Goal: Task Accomplishment & Management: Use online tool/utility

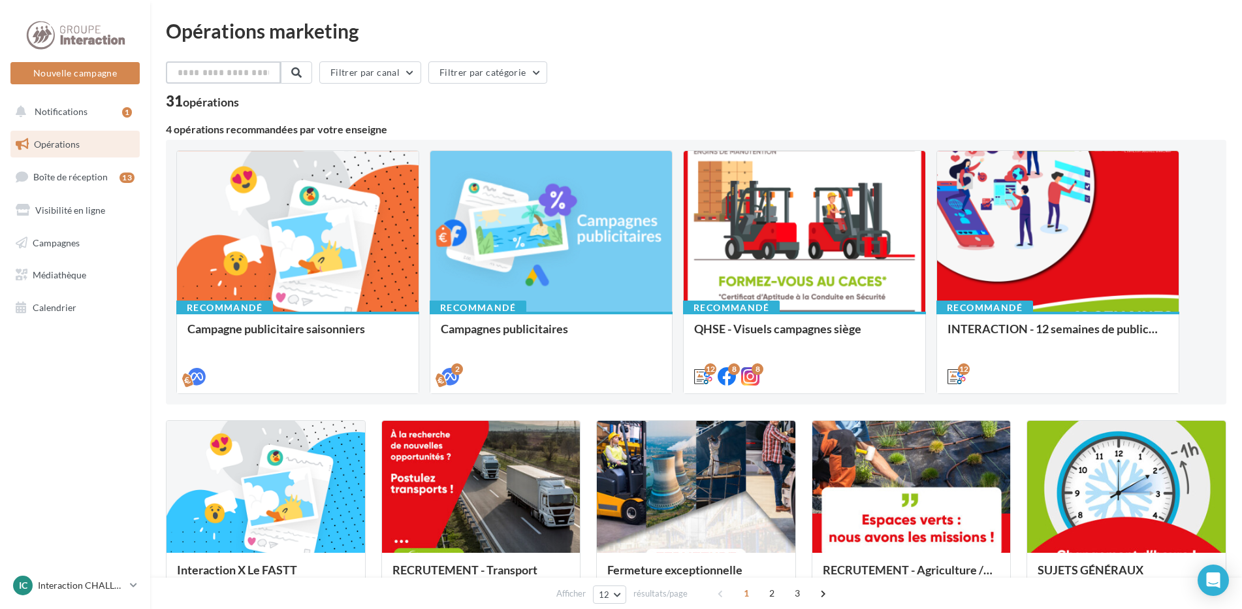
click at [221, 78] on input "text" at bounding box center [223, 72] width 115 height 22
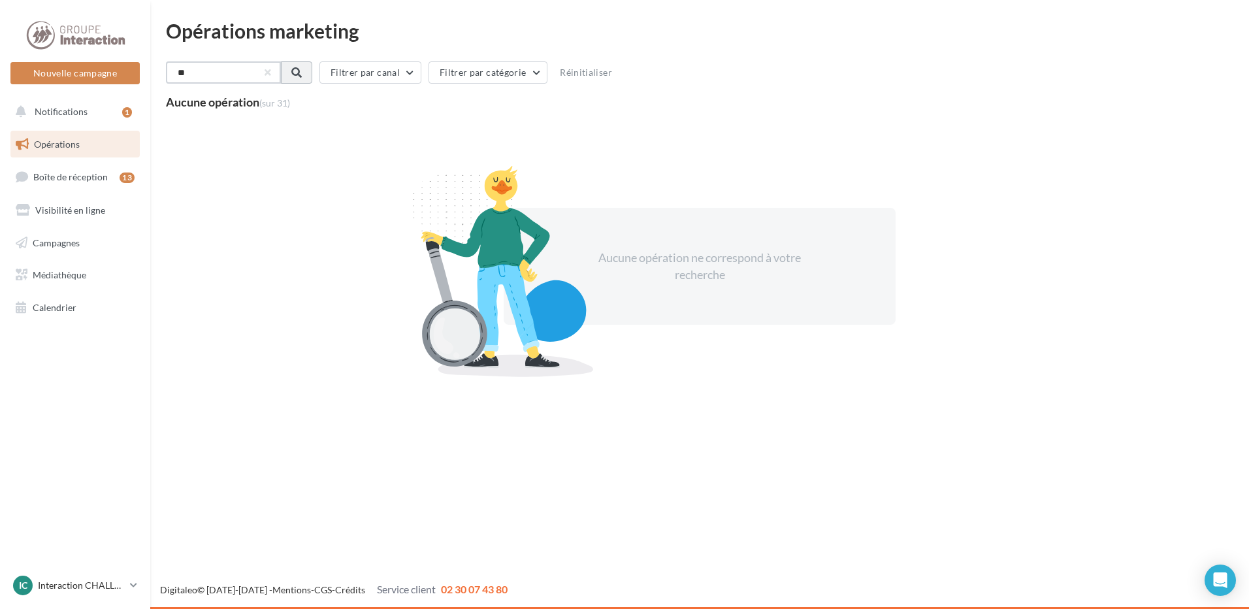
type input "*"
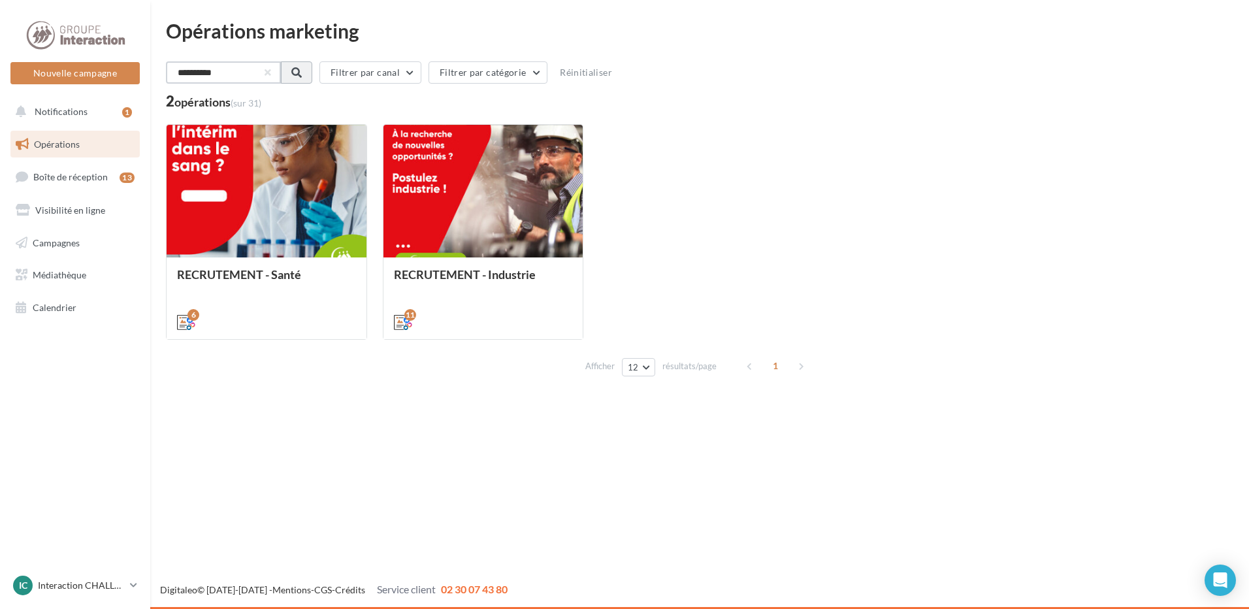
type input "**********"
click at [299, 69] on span at bounding box center [295, 72] width 10 height 10
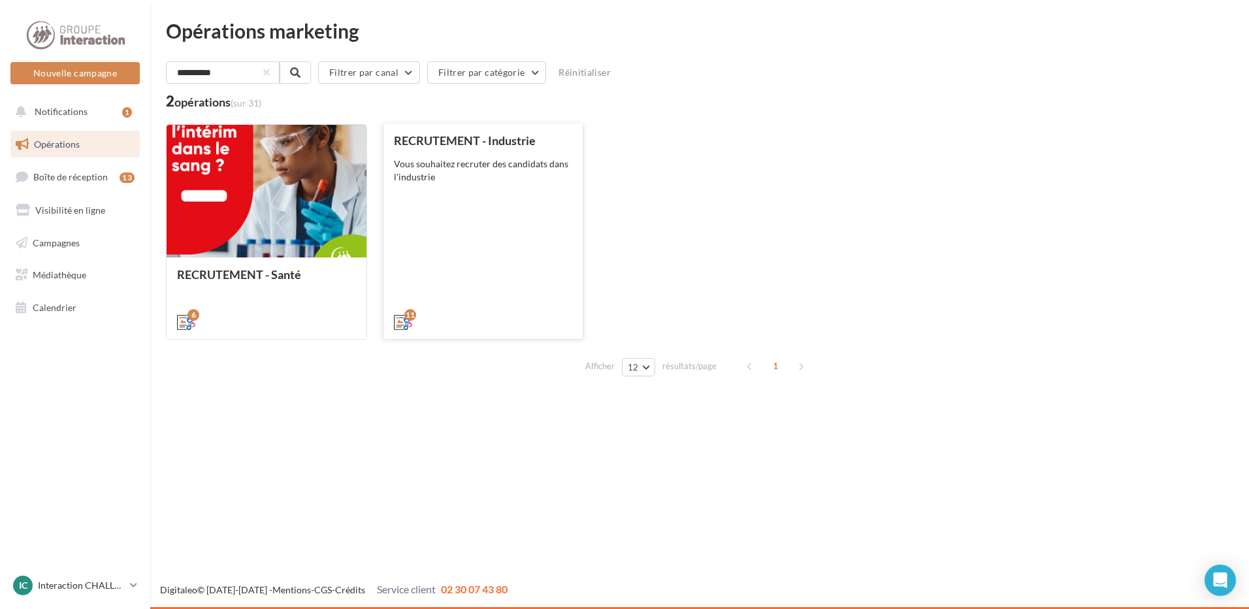
click at [516, 242] on div "RECRUTEMENT - Industrie Vous souhaitez recruter des candidats dans l'industrie" at bounding box center [483, 230] width 179 height 193
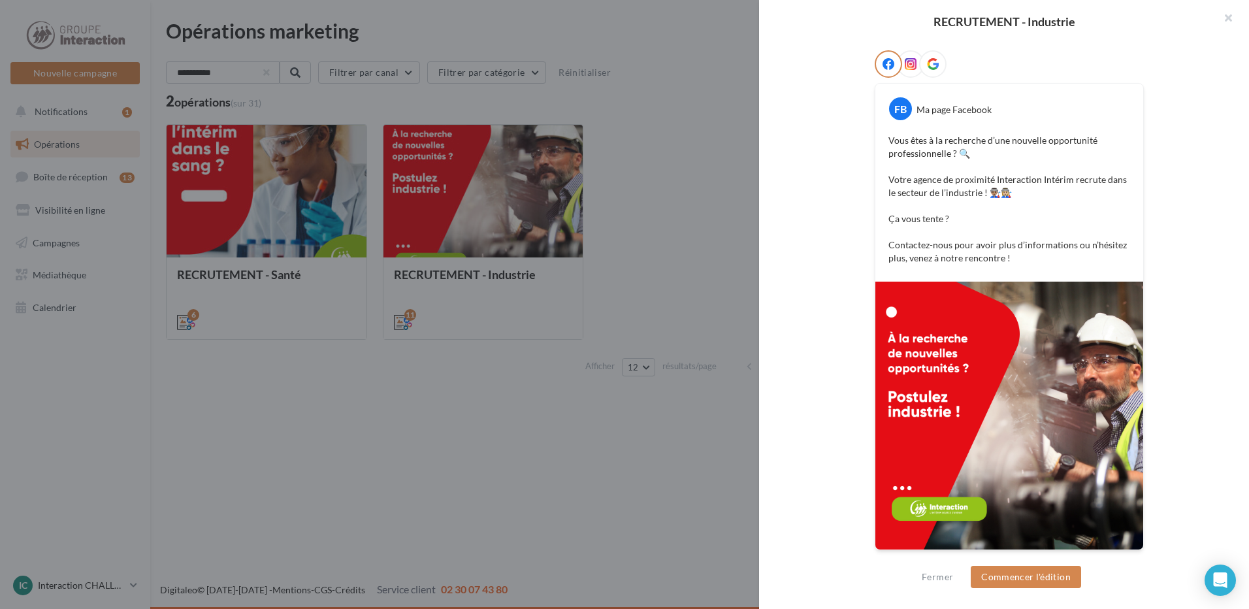
scroll to position [78, 0]
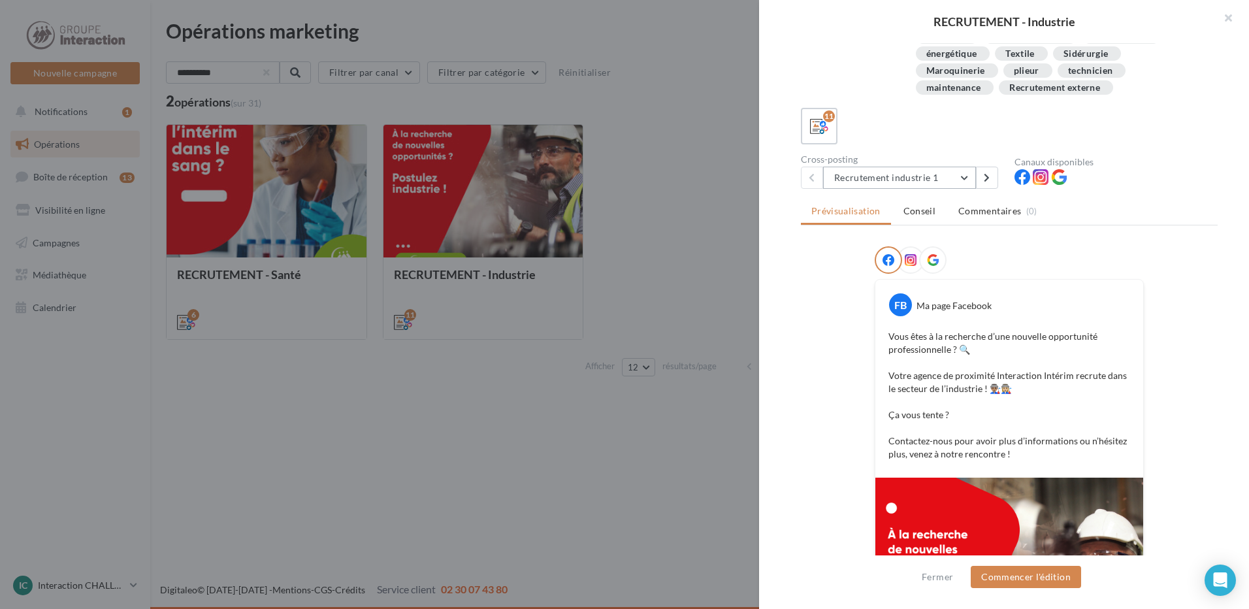
click at [956, 174] on button "Recrutement industrie 1" at bounding box center [899, 178] width 153 height 22
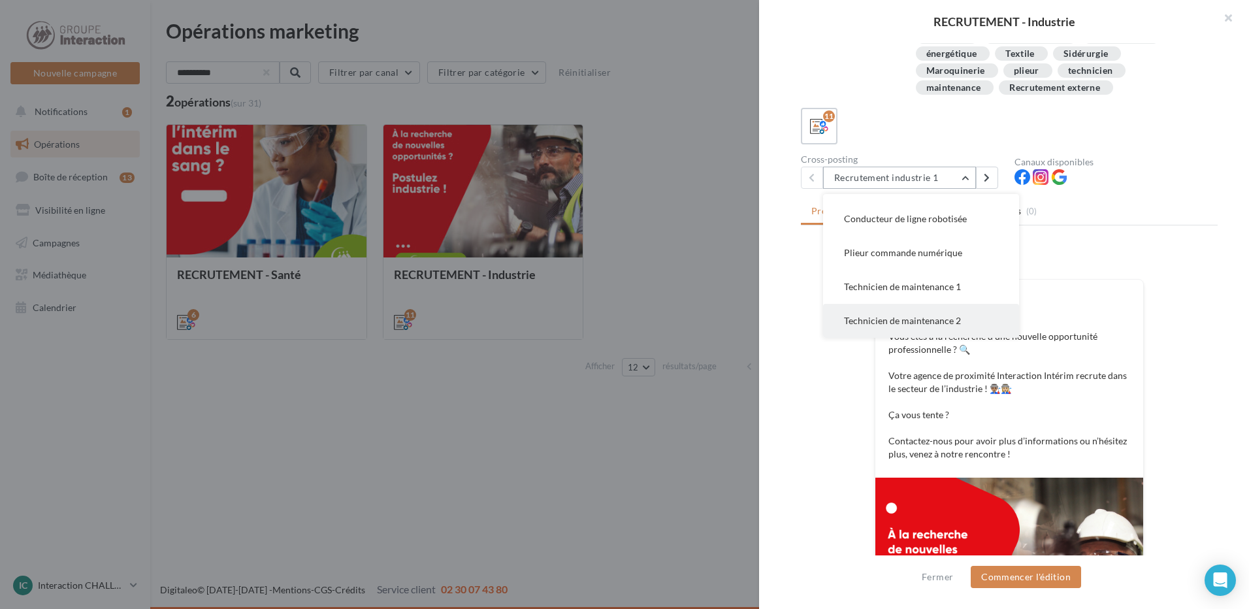
scroll to position [274, 0]
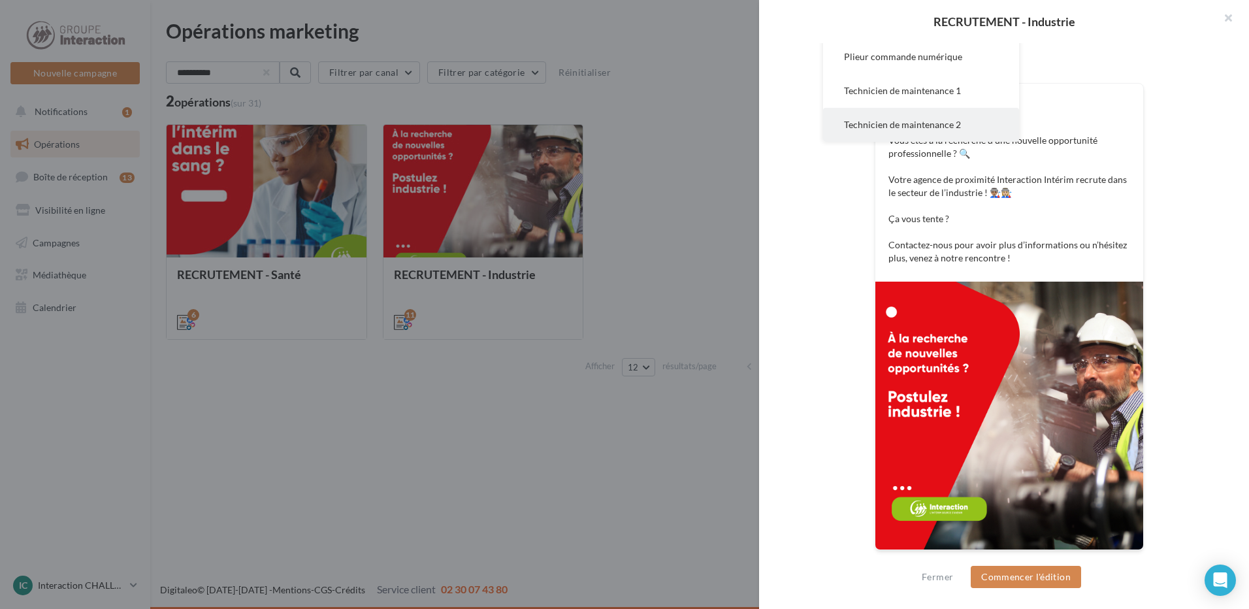
click at [950, 127] on span "Technicien de maintenance 2" at bounding box center [902, 124] width 117 height 11
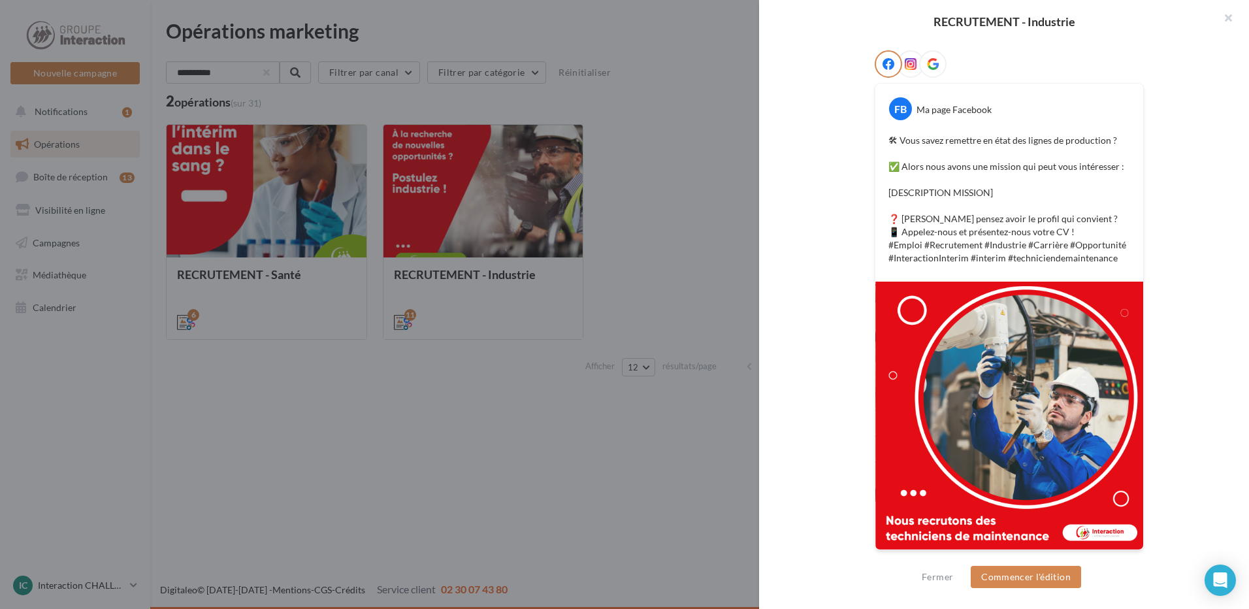
scroll to position [0, 0]
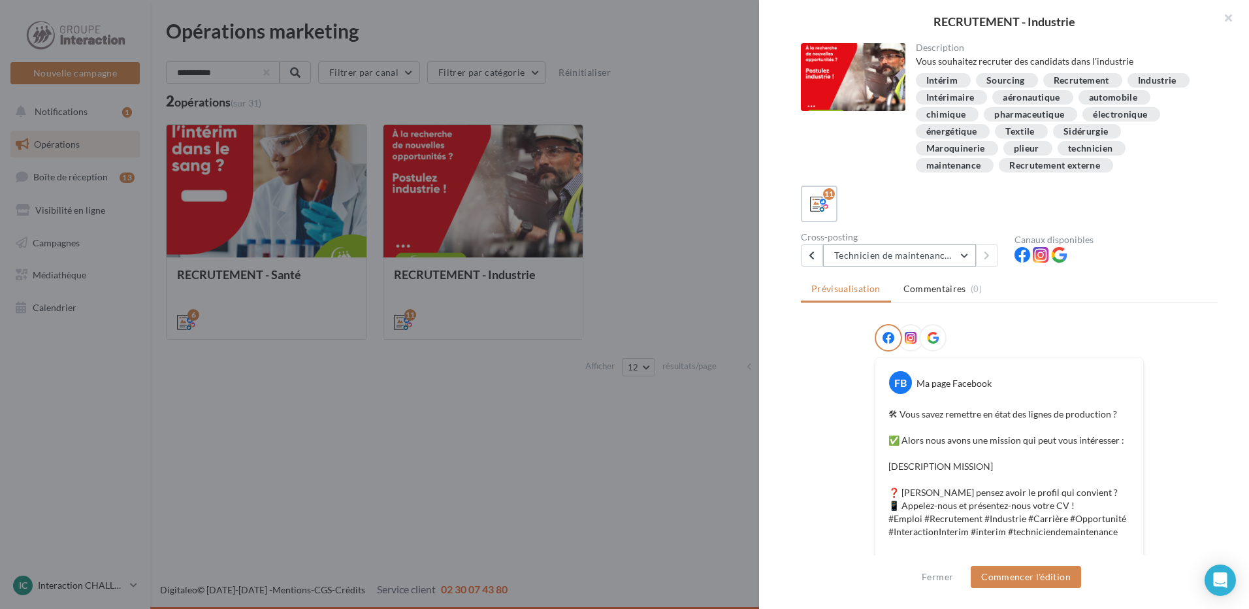
click at [939, 261] on button "Technicien de maintenance 2" at bounding box center [899, 255] width 153 height 22
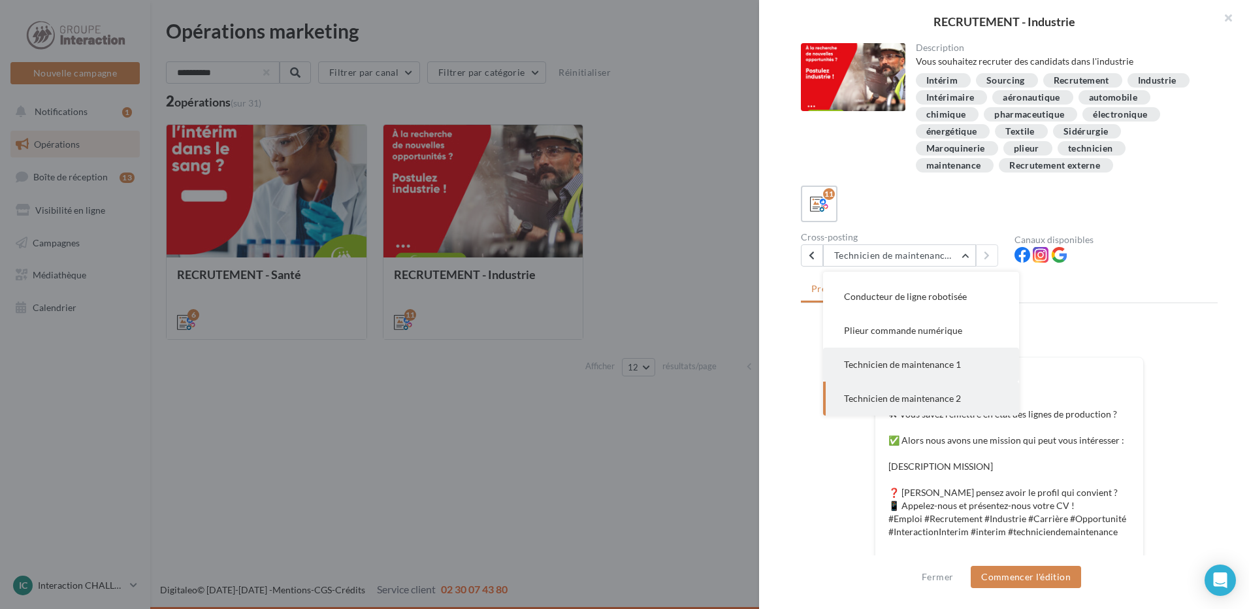
click at [958, 358] on button "Technicien de maintenance 1" at bounding box center [921, 364] width 196 height 34
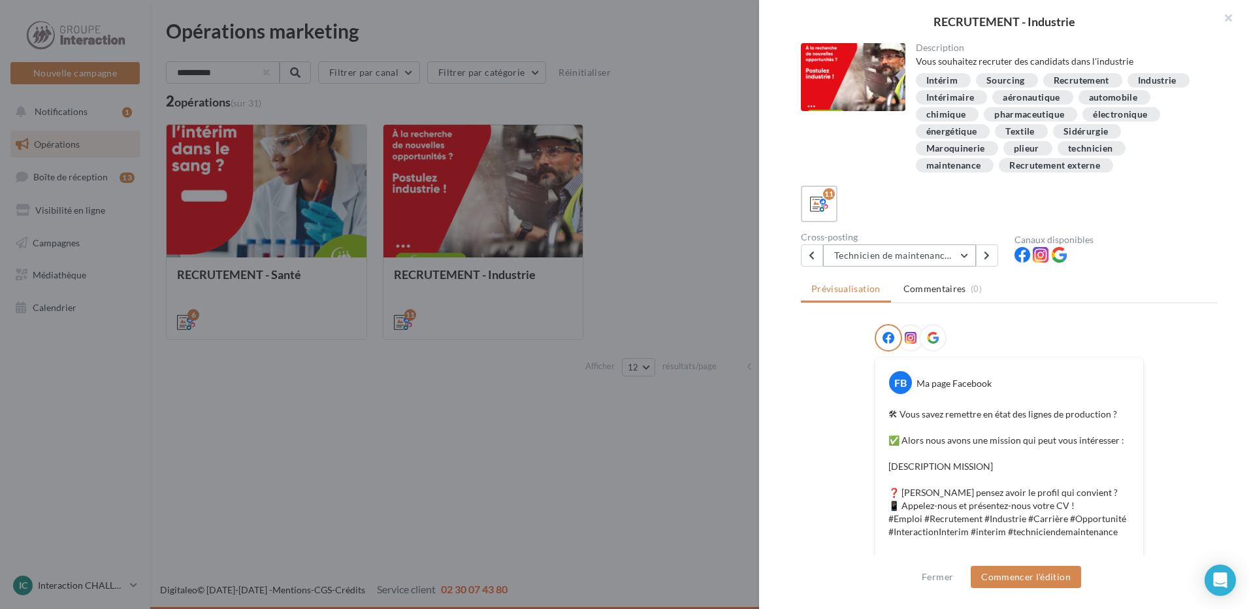
click at [916, 257] on button "Technicien de maintenance 1" at bounding box center [899, 255] width 153 height 22
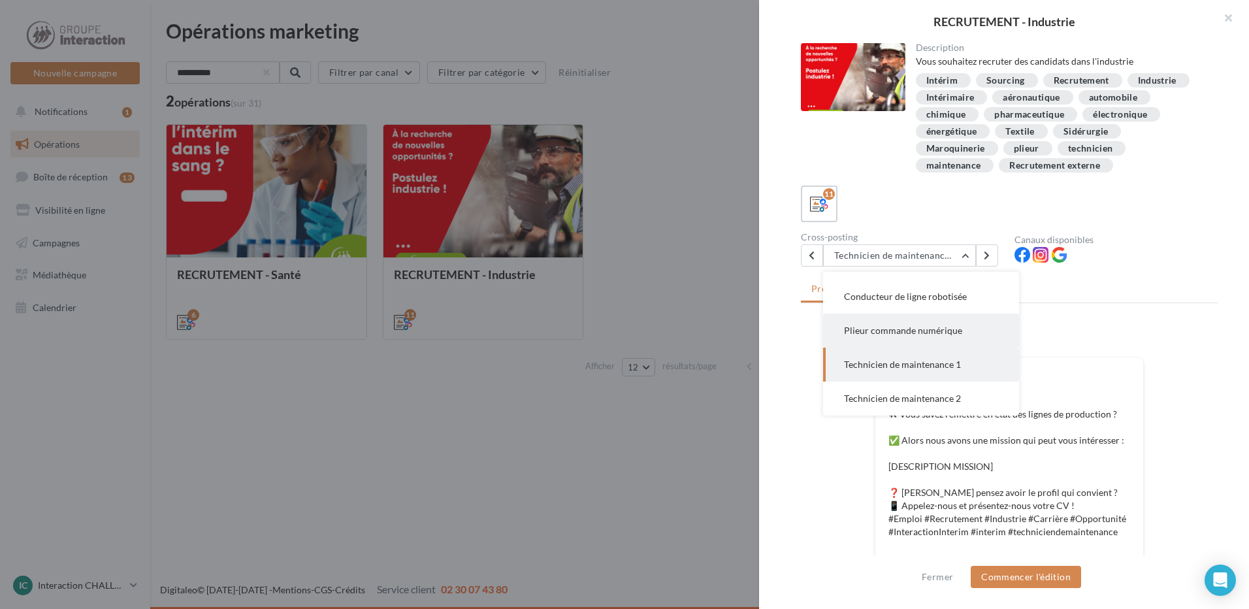
click at [932, 334] on span "Plieur commande numérique" at bounding box center [903, 330] width 118 height 11
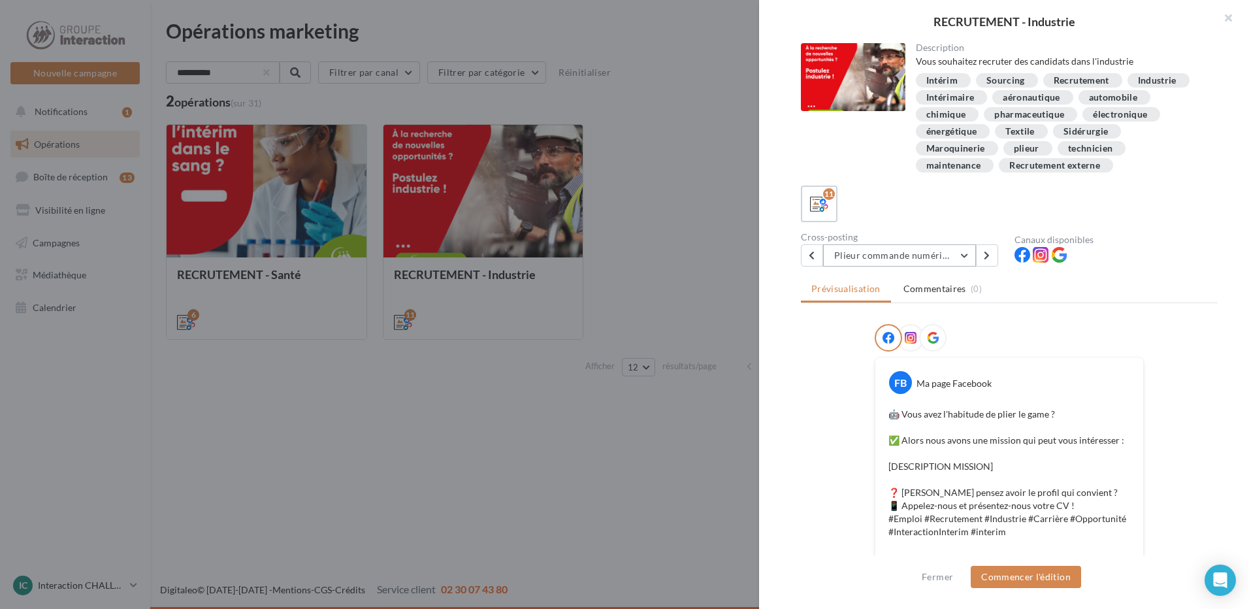
click at [954, 253] on button "Plieur commande numérique" at bounding box center [899, 255] width 153 height 22
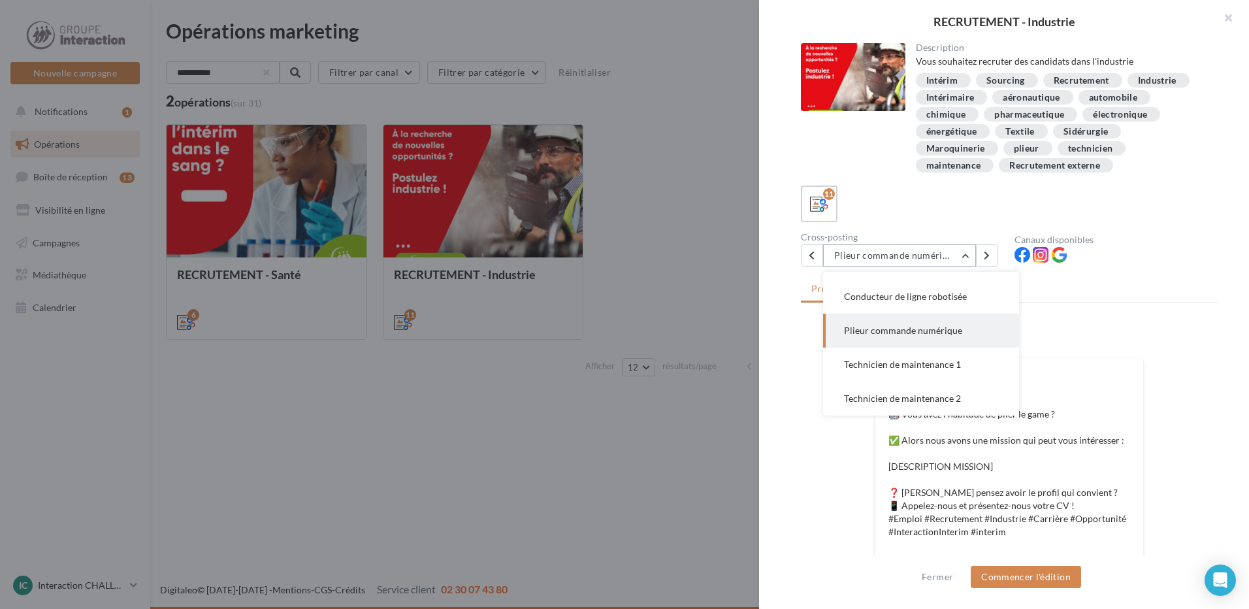
scroll to position [165, 0]
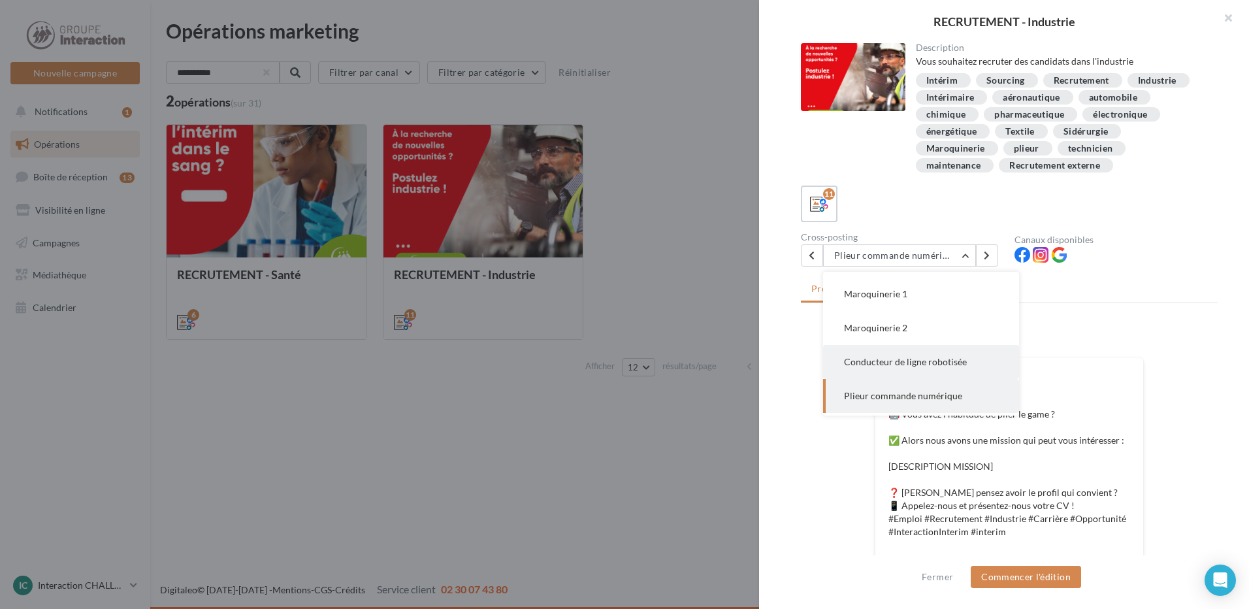
click at [942, 368] on button "Conducteur de ligne robotisée" at bounding box center [921, 362] width 196 height 34
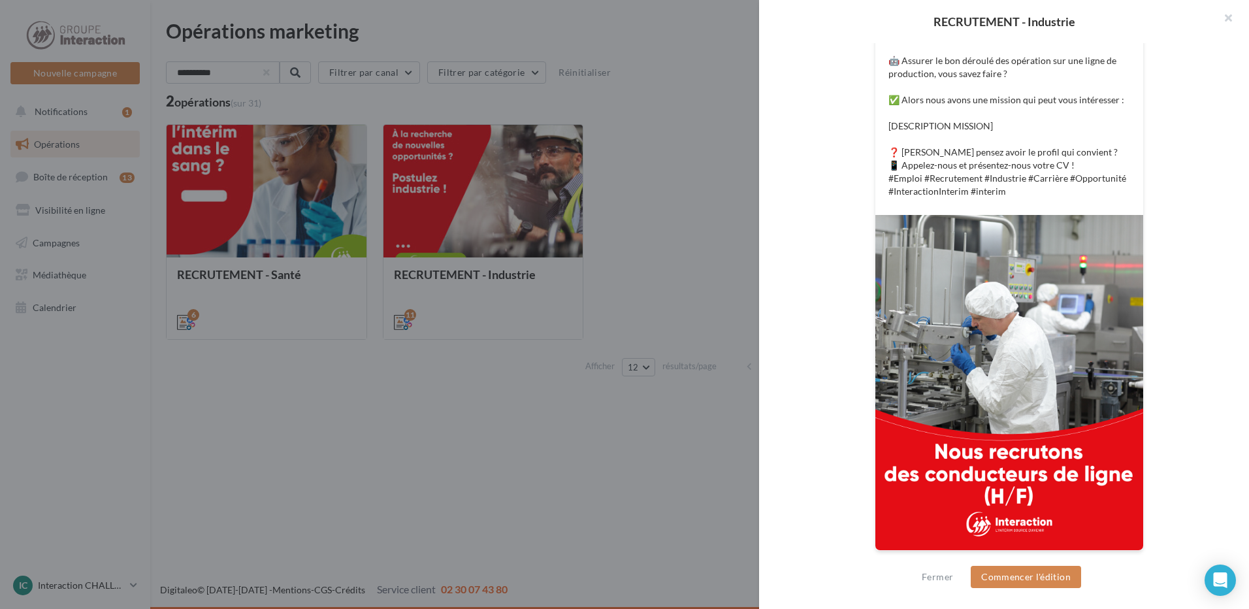
scroll to position [157, 0]
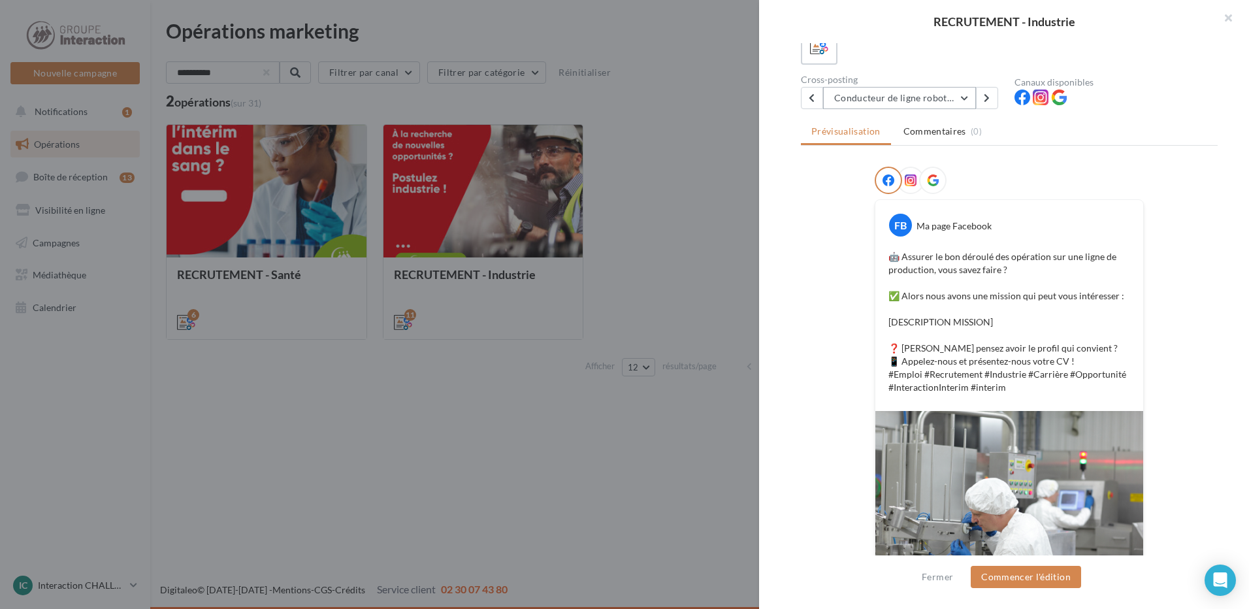
click at [956, 105] on button "Conducteur de ligne robotisée" at bounding box center [899, 98] width 153 height 22
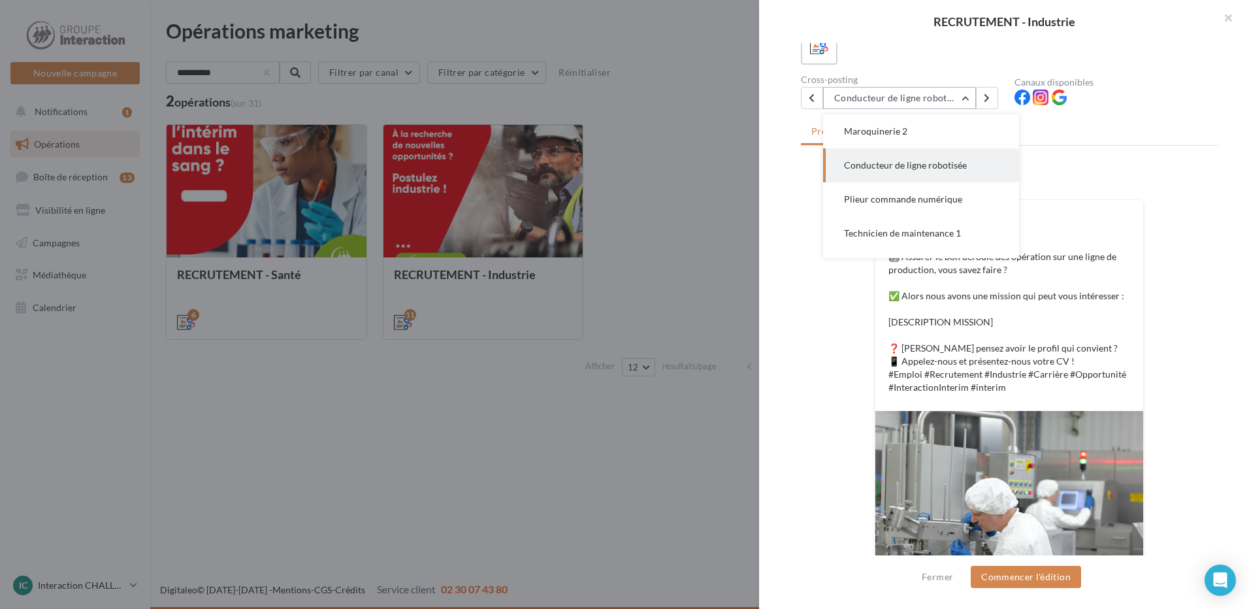
scroll to position [138, 0]
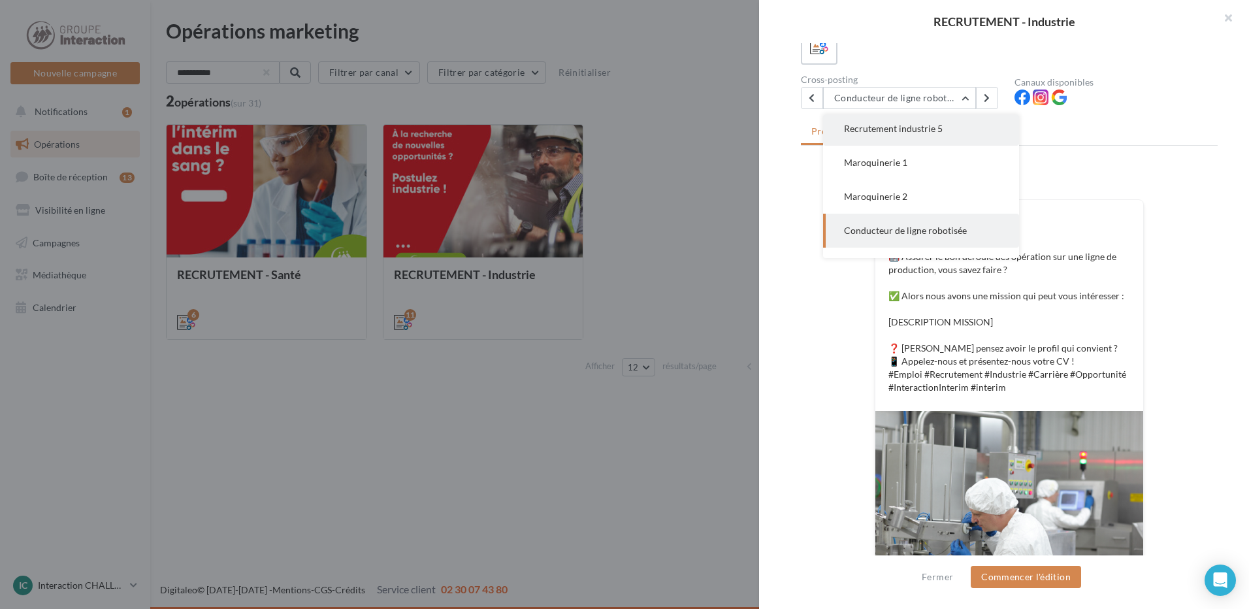
click at [922, 138] on button "Recrutement industrie 5" at bounding box center [921, 129] width 196 height 34
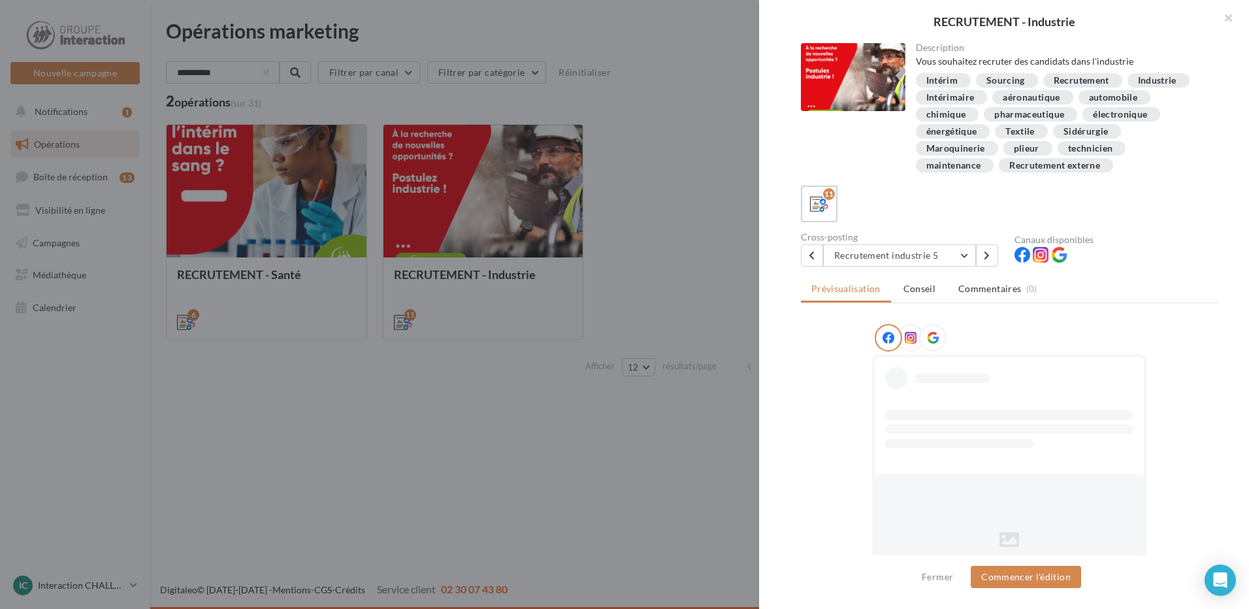
scroll to position [65, 0]
